Goal: Find specific page/section: Find specific page/section

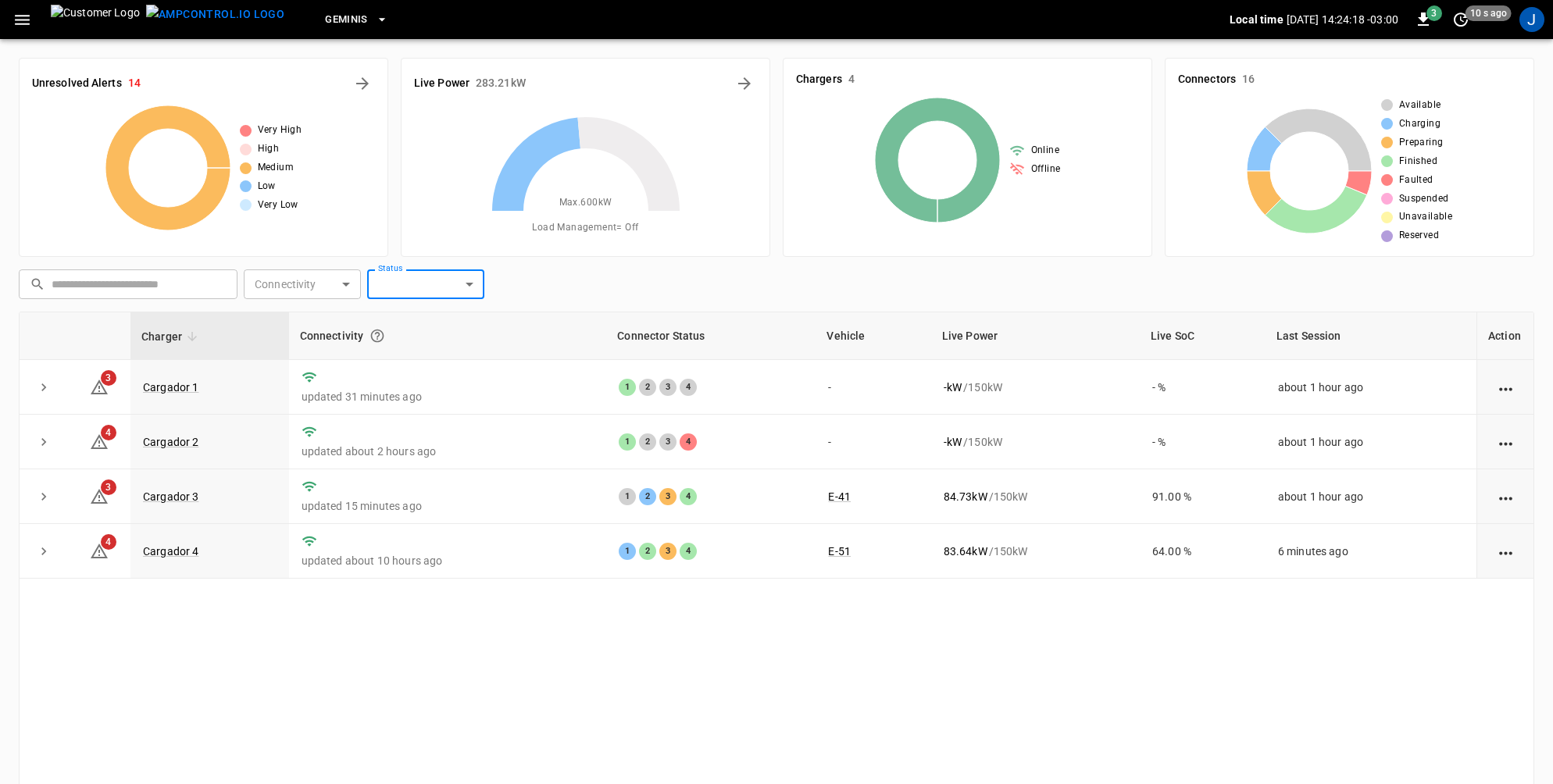
click at [17, 21] on icon "button" at bounding box center [22, 20] width 15 height 10
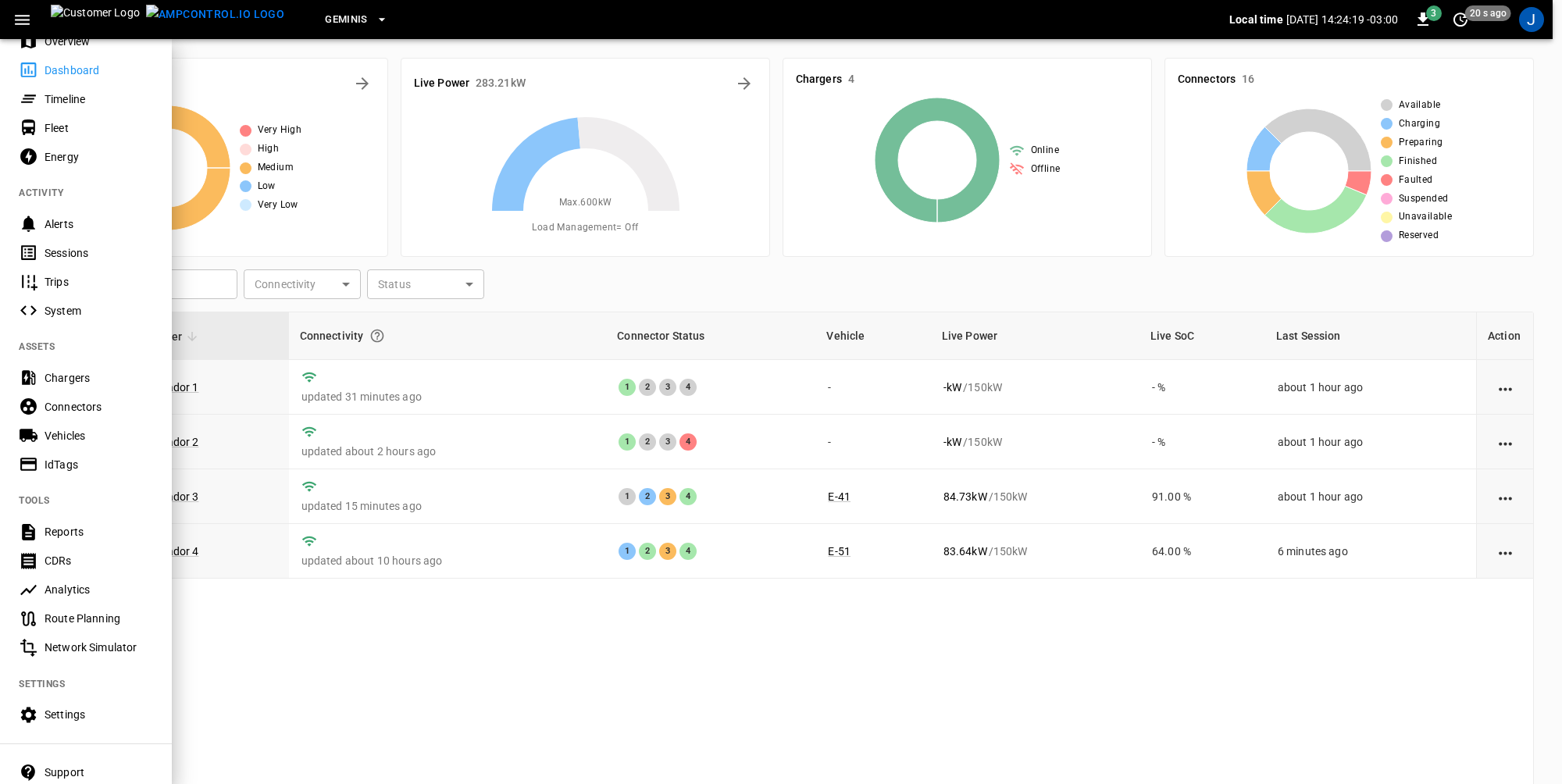
scroll to position [78, 0]
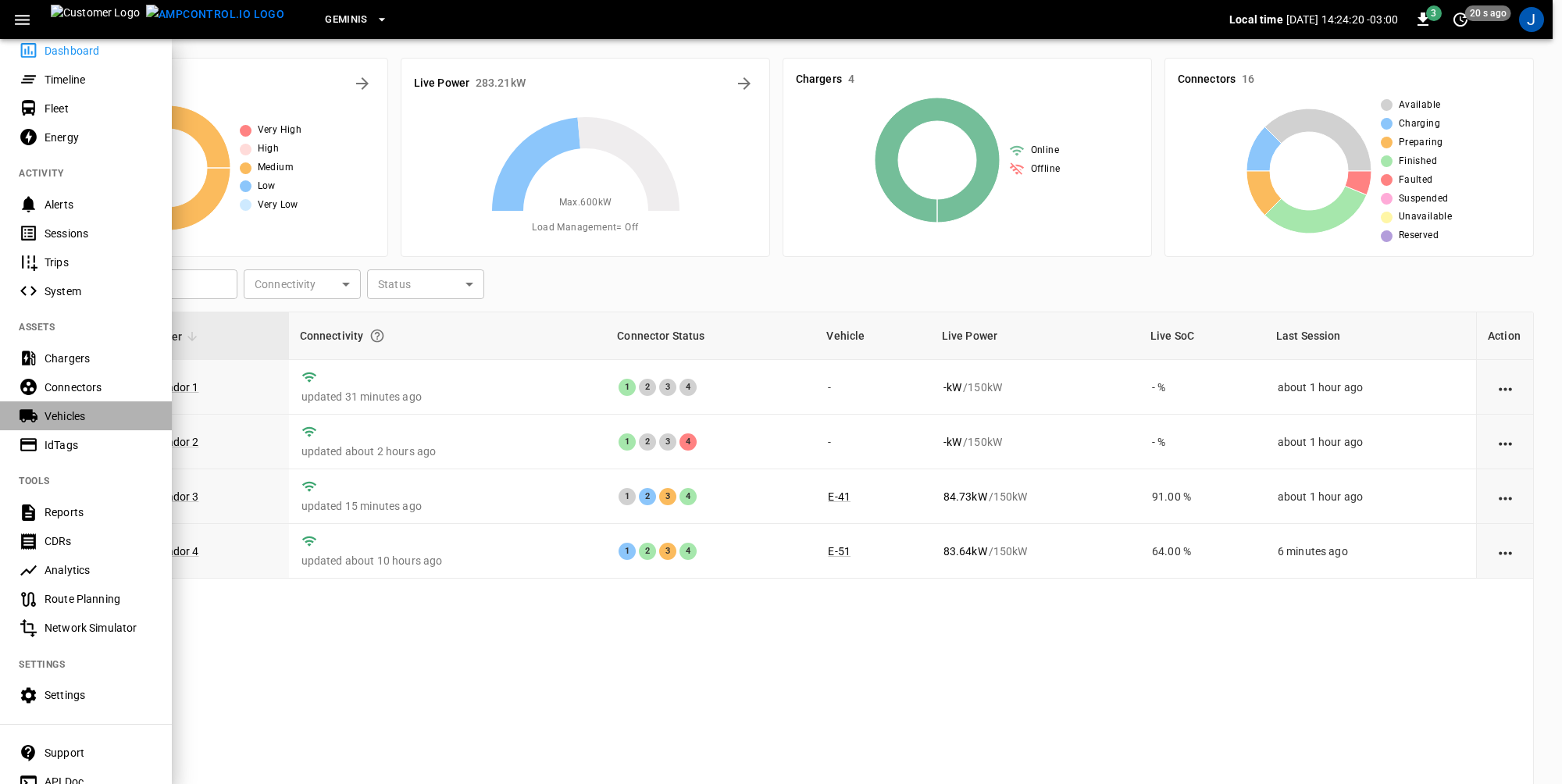
click at [71, 417] on div "Vehicles" at bounding box center [99, 417] width 108 height 15
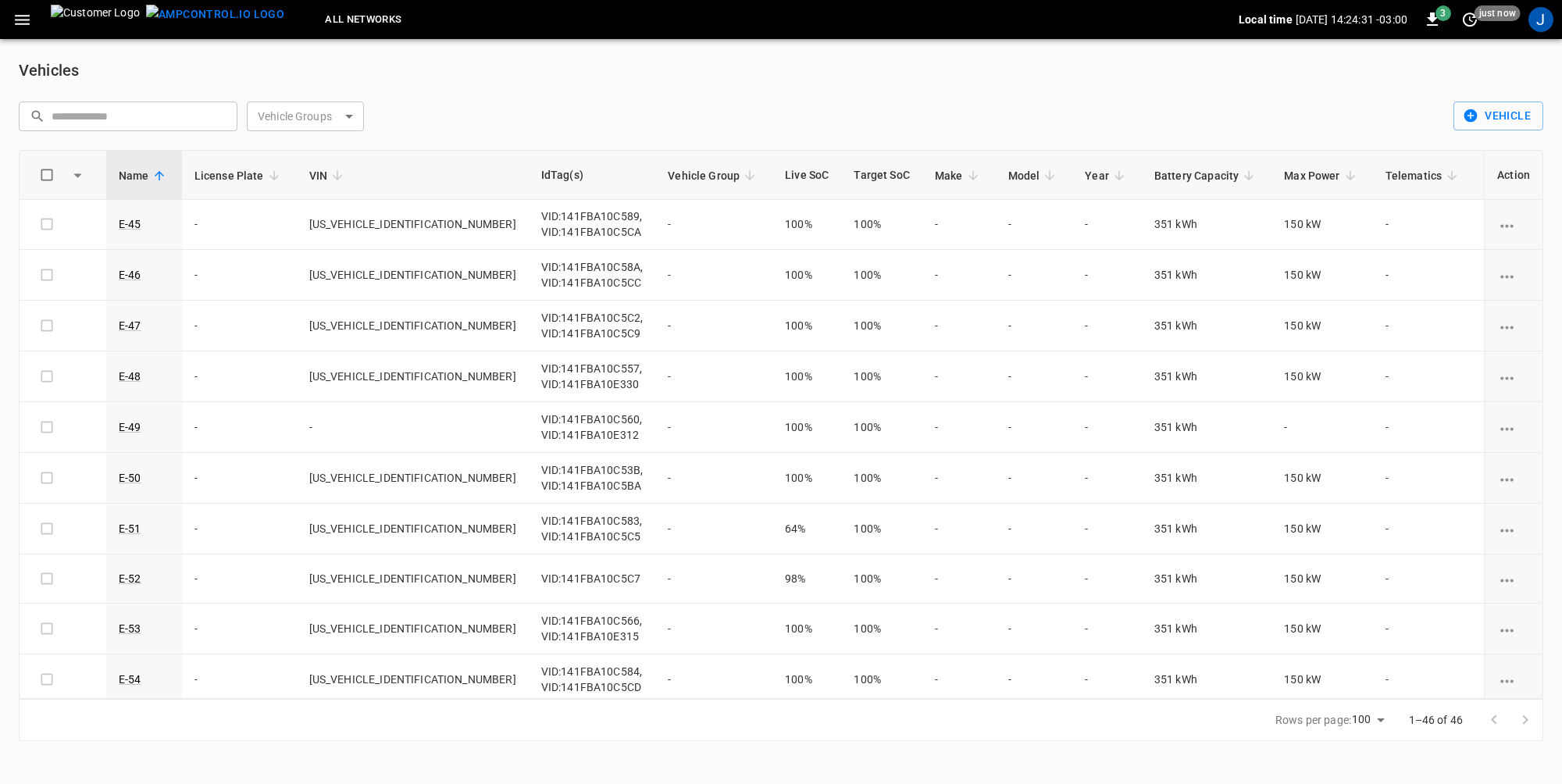
scroll to position [234, 0]
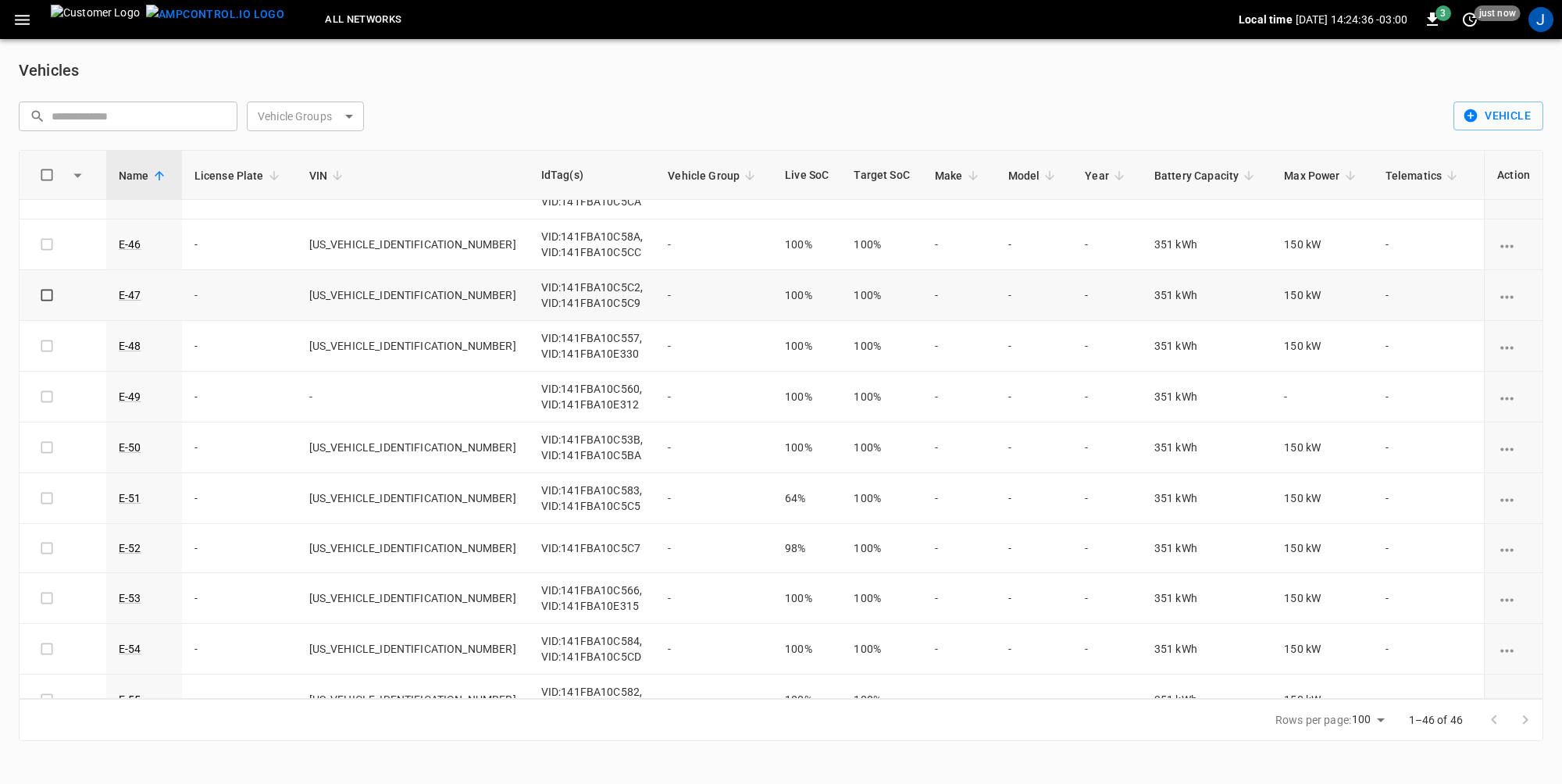
click at [1500, 297] on icon "vehicle options" at bounding box center [1506, 297] width 20 height 20
click at [1552, 275] on div at bounding box center [781, 392] width 1562 height 784
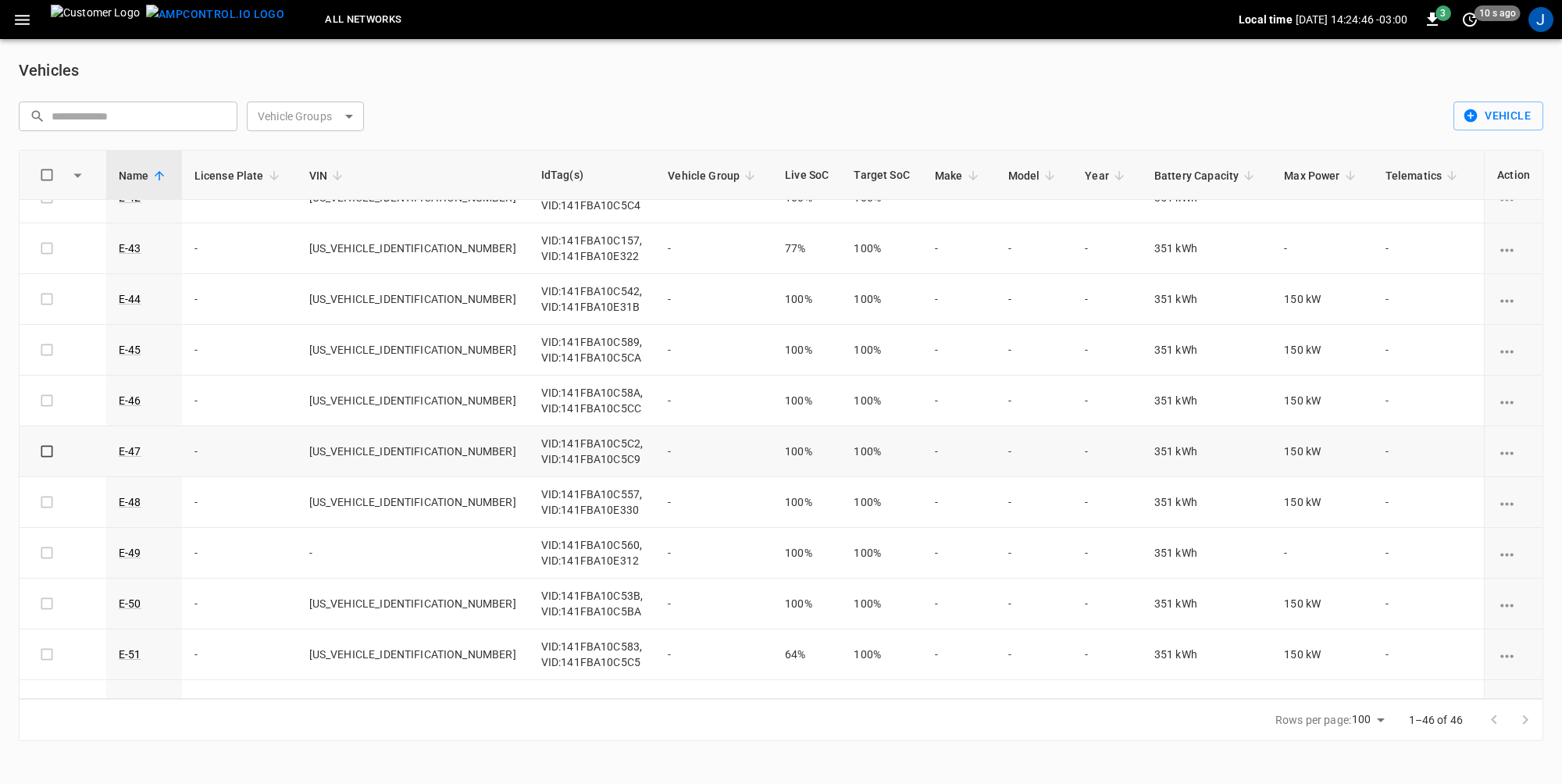
scroll to position [156, 0]
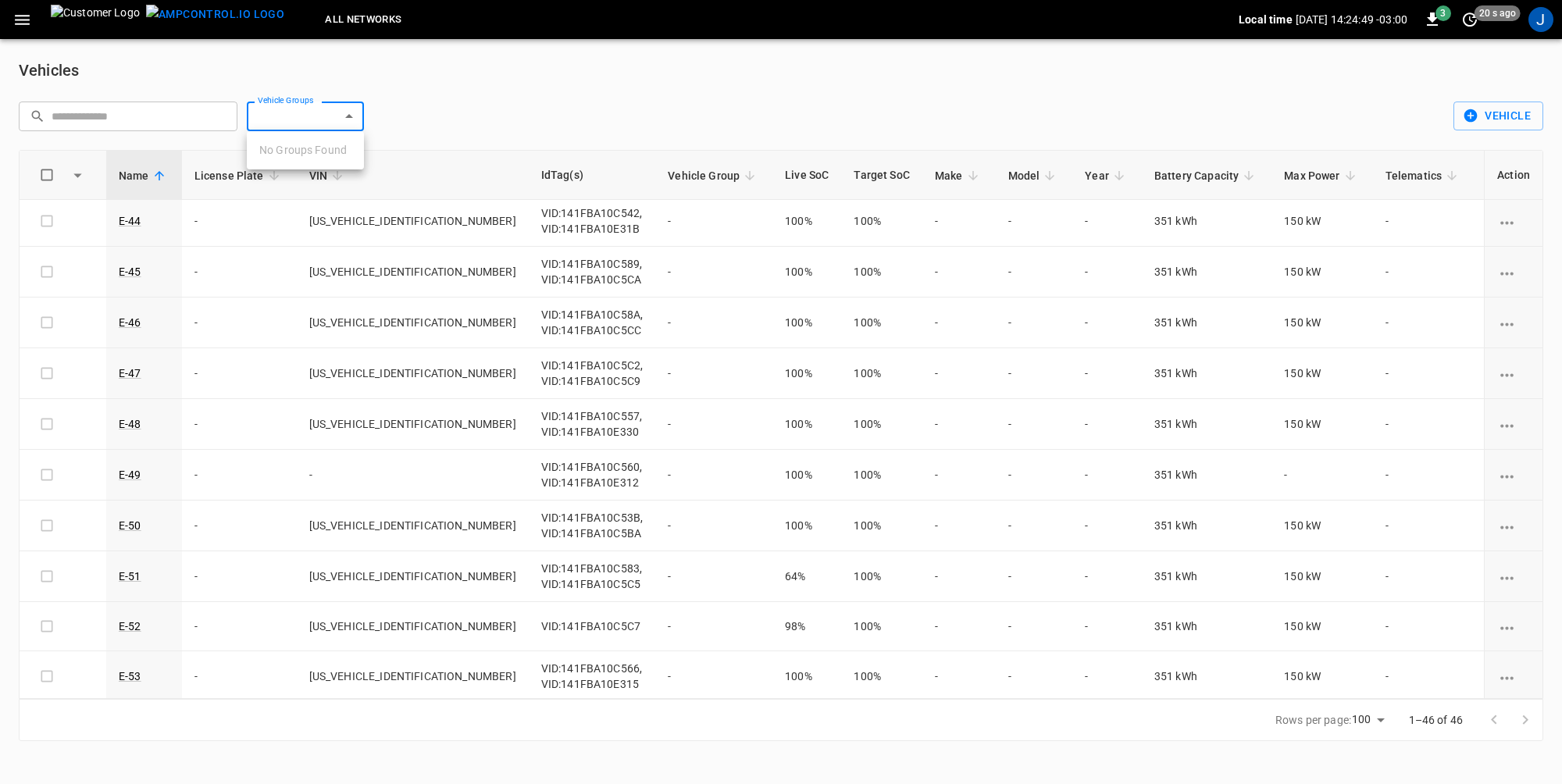
click at [332, 106] on body "All Networks Local time [DATE] 14:24:49 -03:00 3 20 s ago J Vehicles ​ ​ Vehicl…" at bounding box center [781, 380] width 1562 height 760
click at [446, 108] on div at bounding box center [781, 392] width 1562 height 784
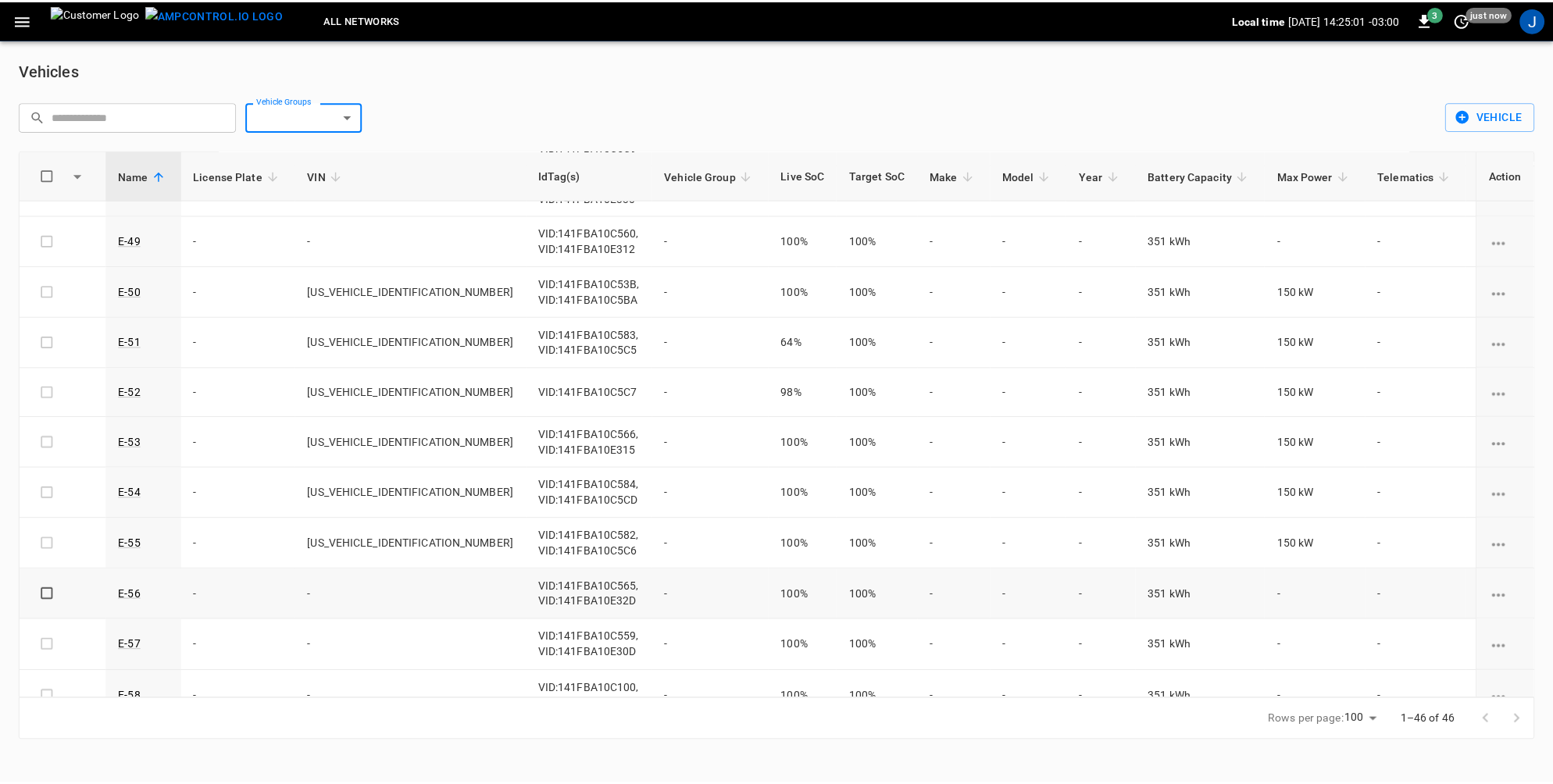
scroll to position [546, 0]
